Goal: Task Accomplishment & Management: Use online tool/utility

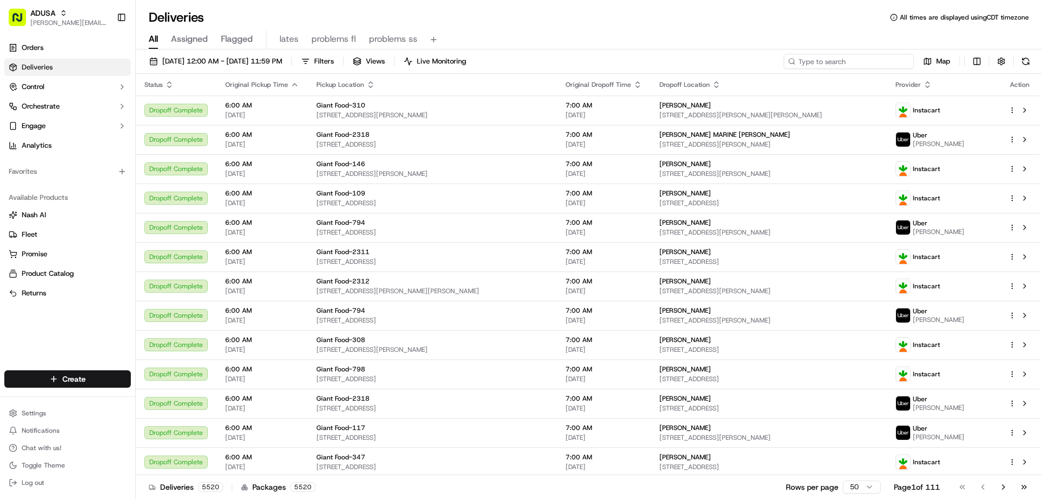
click at [847, 62] on input at bounding box center [849, 61] width 130 height 15
paste input "m713854608"
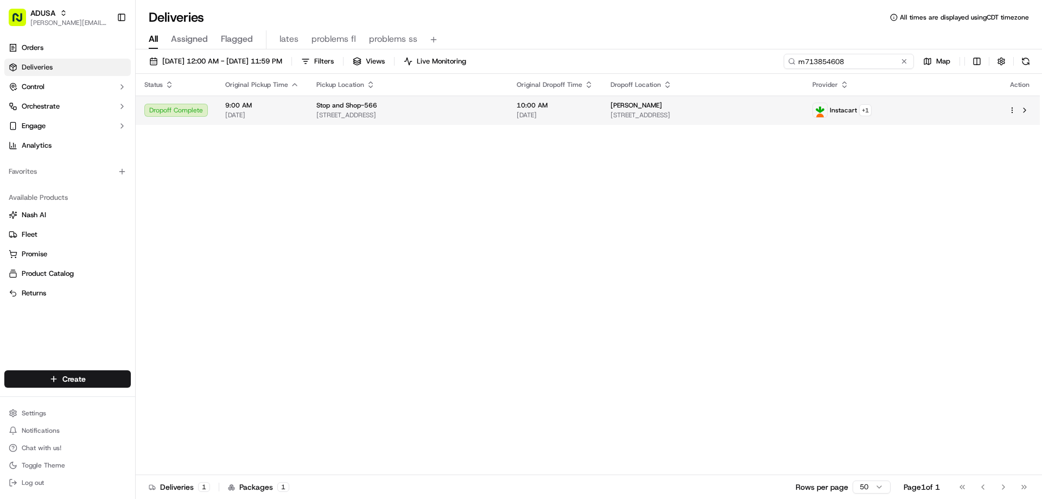
type input "m713854608"
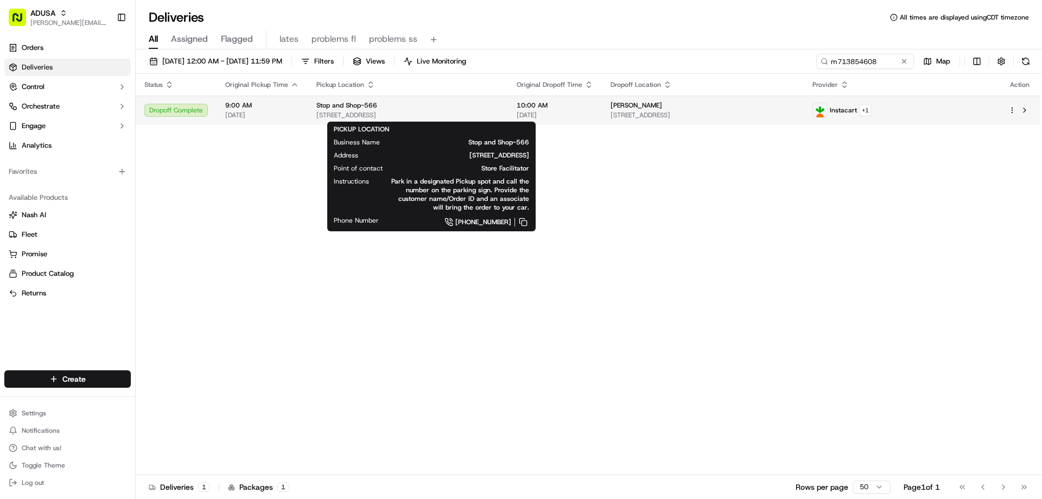
click at [341, 110] on div "Stop and Shop-566 70-20 Rockaway Beach Blvd, Queens, NY 11692, US" at bounding box center [407, 110] width 183 height 18
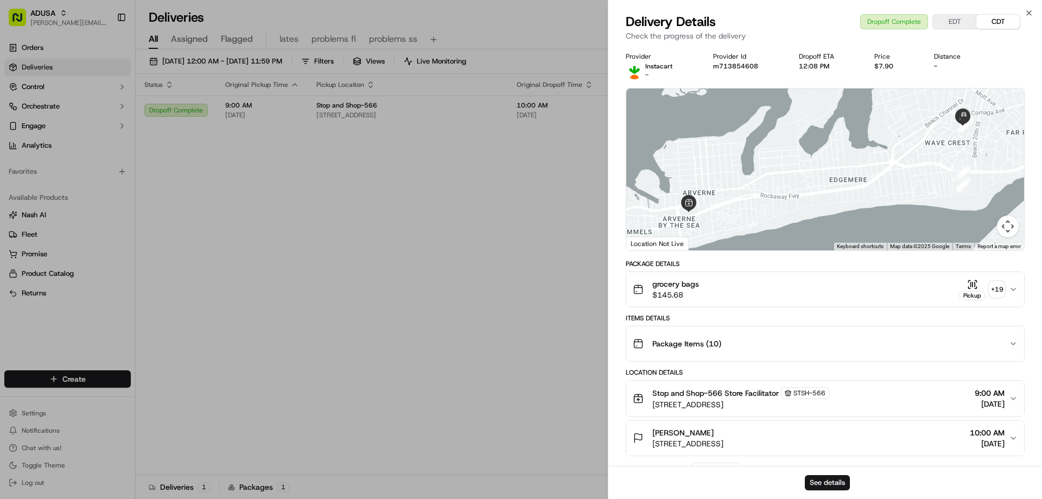
click at [819, 474] on div "See details" at bounding box center [825, 482] width 434 height 33
click at [840, 478] on button "See details" at bounding box center [827, 482] width 45 height 15
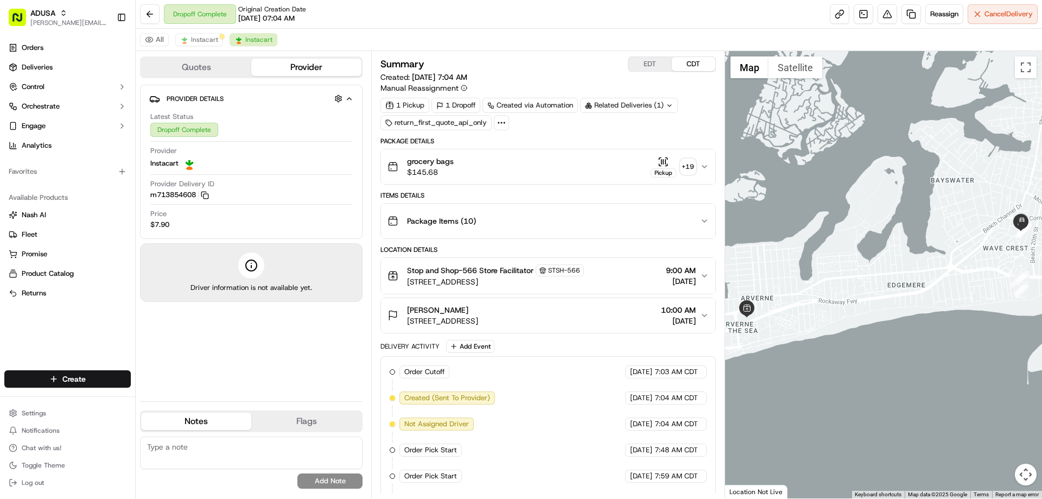
click at [195, 451] on textarea at bounding box center [251, 452] width 222 height 33
type textarea "customer said didn't get this order"
click at [335, 482] on button "Add Note" at bounding box center [329, 480] width 65 height 15
